Goal: Transaction & Acquisition: Download file/media

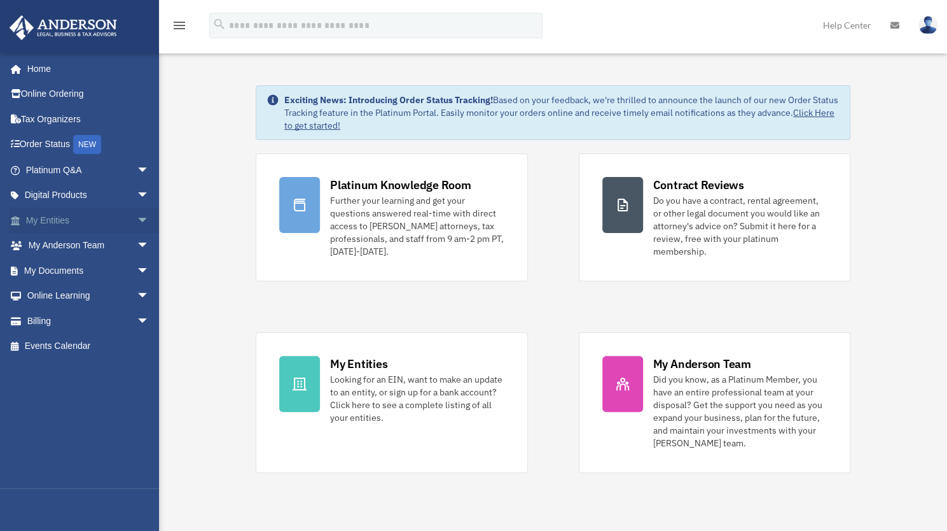
click at [51, 218] on link "My Entities arrow_drop_down" at bounding box center [89, 219] width 160 height 25
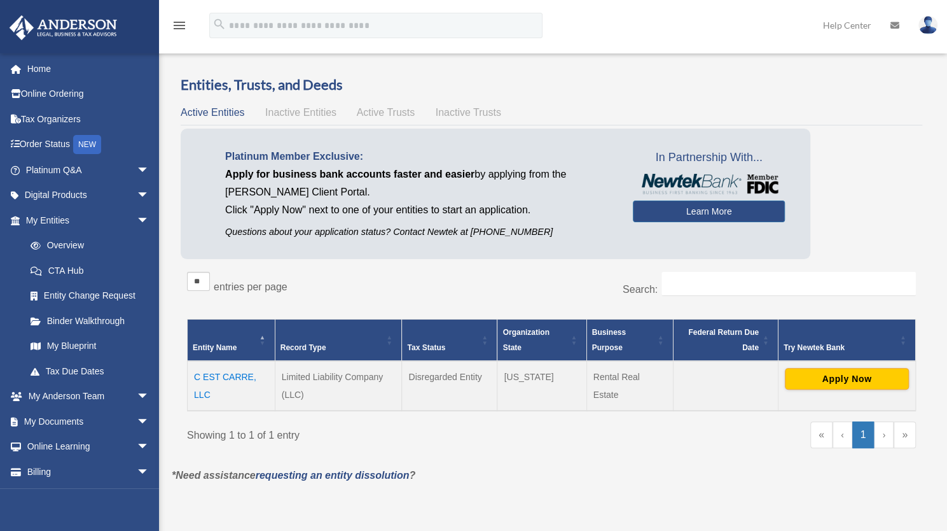
click at [230, 375] on td "C EST CARRE, LLC" at bounding box center [232, 386] width 88 height 50
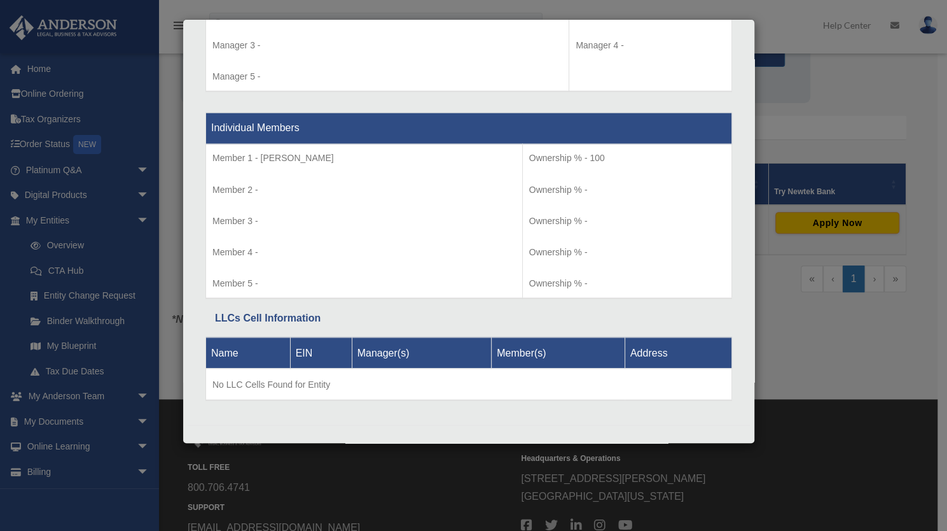
scroll to position [261, 0]
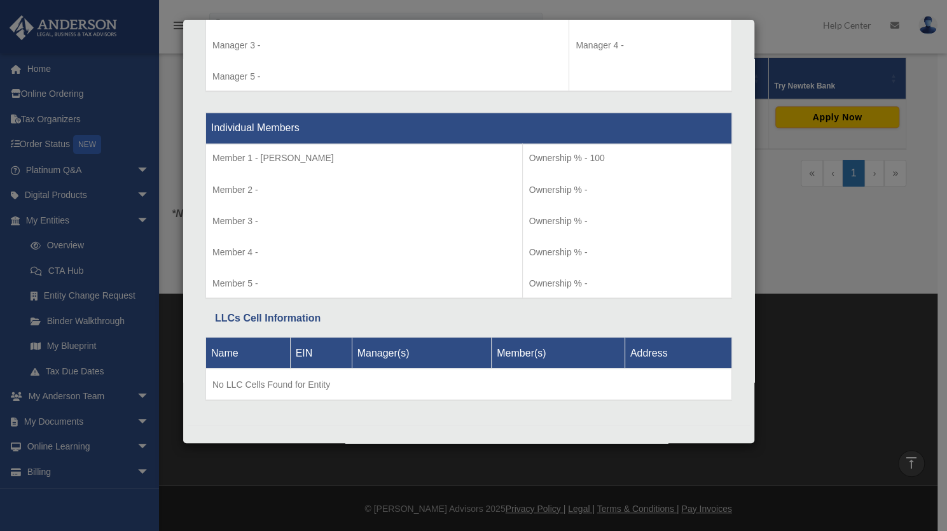
click at [839, 172] on div "Details × Articles Sent Organizational Date" at bounding box center [473, 265] width 947 height 531
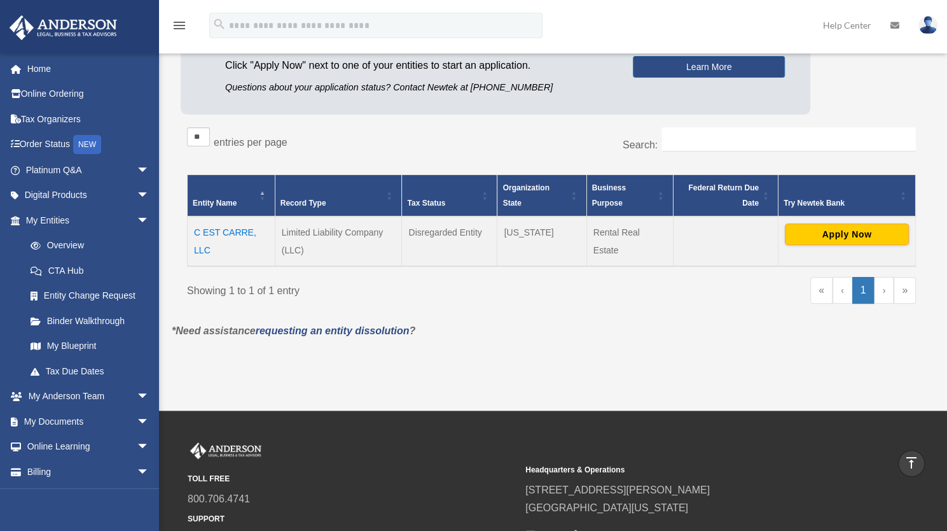
scroll to position [6, 0]
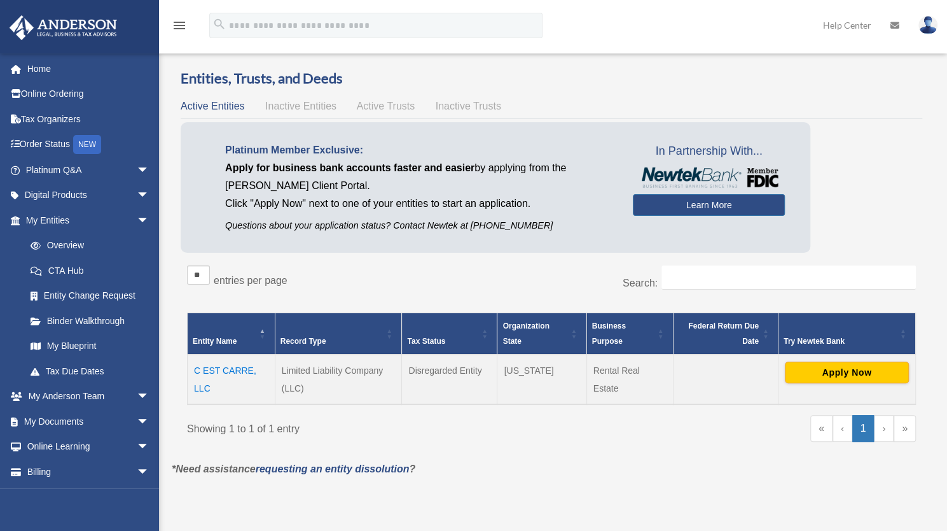
click at [305, 101] on span "Inactive Entities" at bounding box center [300, 106] width 71 height 11
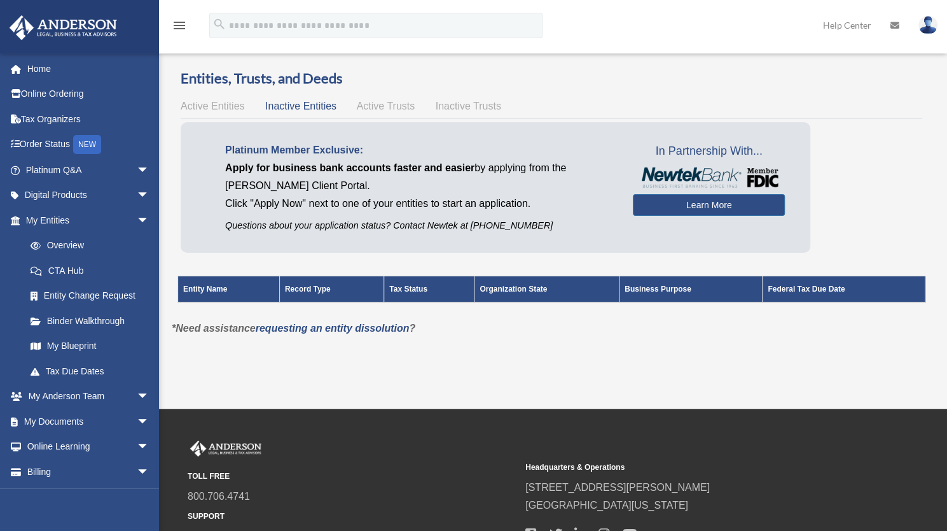
click at [407, 109] on span "Active Trusts" at bounding box center [386, 106] width 59 height 11
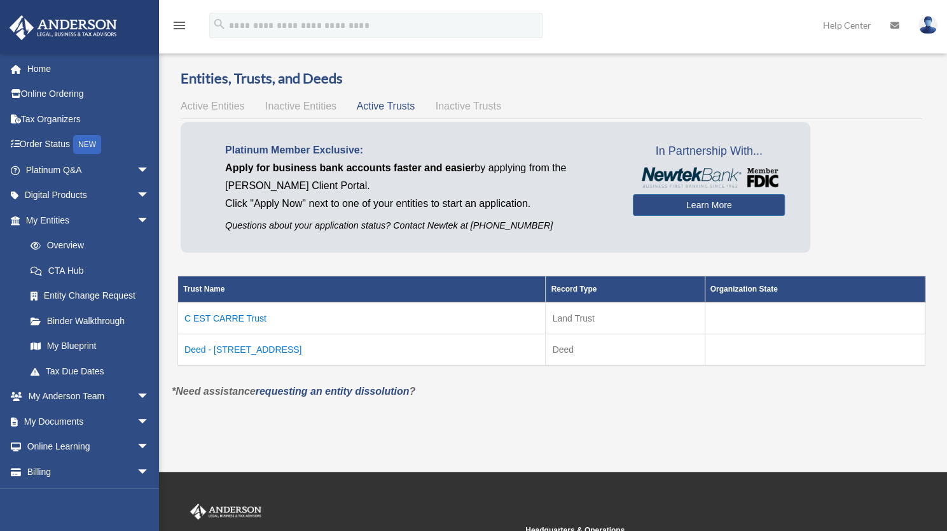
click at [241, 316] on td "C EST CARRE Trust" at bounding box center [362, 318] width 368 height 32
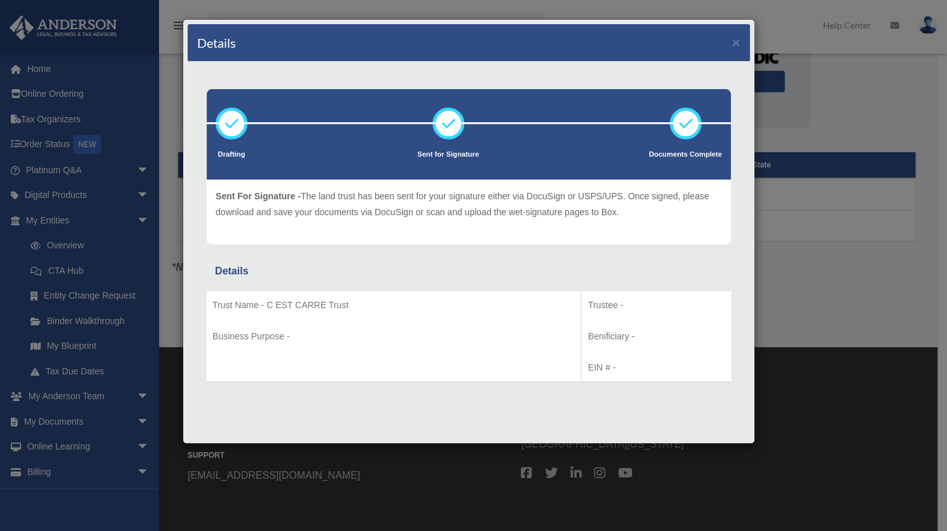
scroll to position [0, 0]
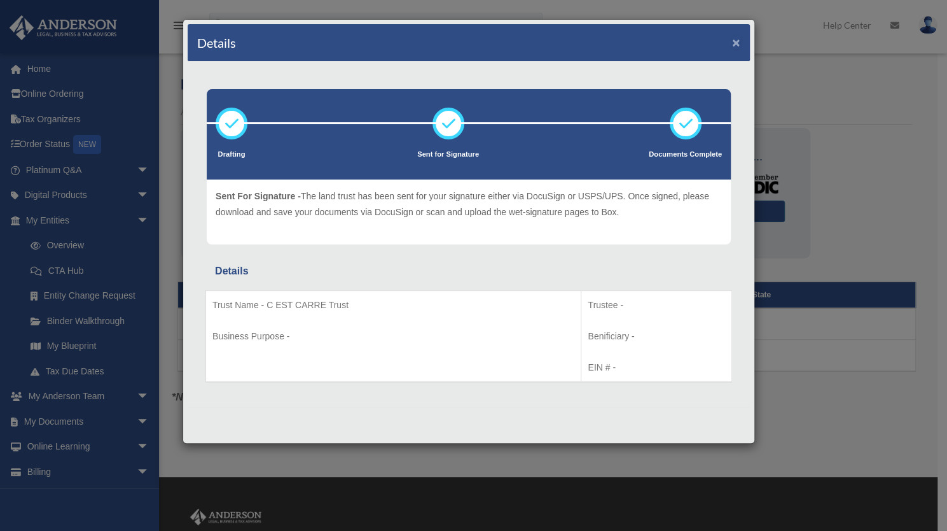
click at [735, 43] on button "×" at bounding box center [736, 42] width 8 height 13
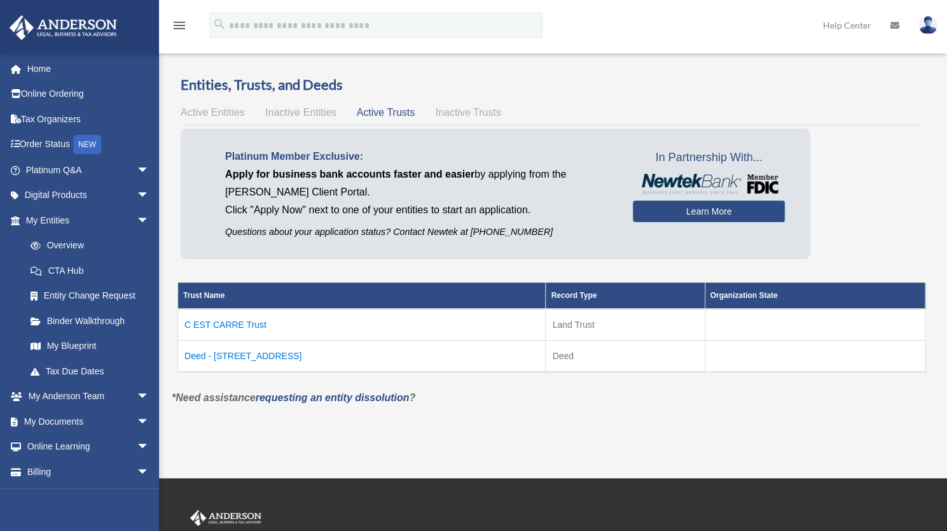
click at [242, 345] on td "Deed - [STREET_ADDRESS]" at bounding box center [362, 356] width 368 height 32
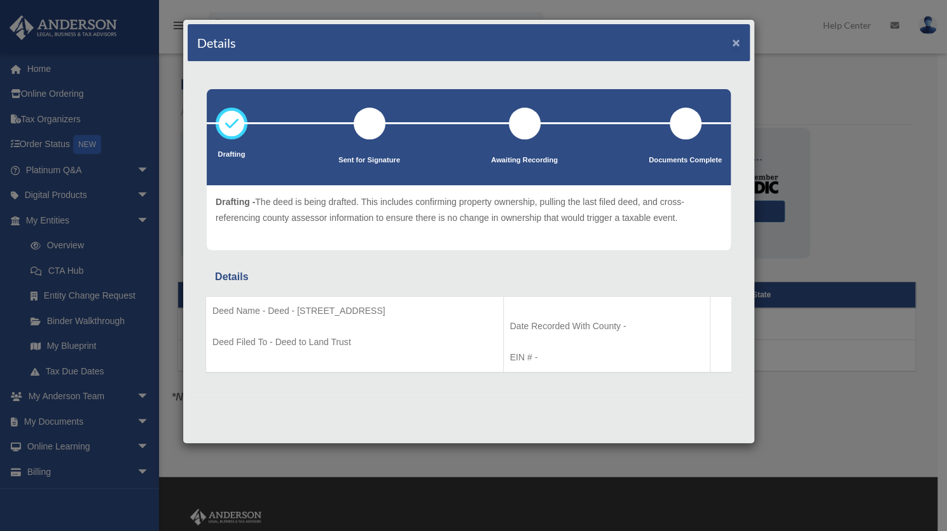
click at [740, 39] on button "×" at bounding box center [736, 42] width 8 height 13
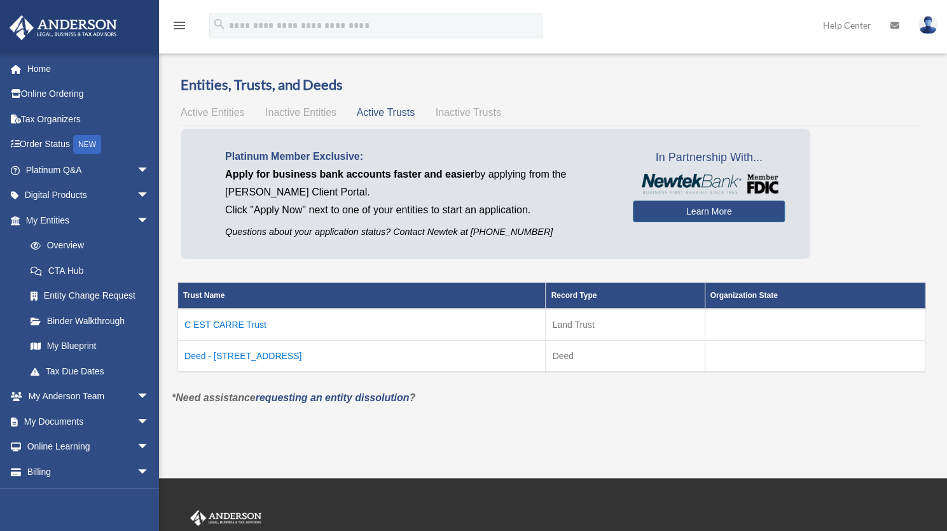
click at [318, 473] on div "Overview cestcarre.k@gmail.com Sign Out cestcarre.k@gmail.com Home Online Order…" at bounding box center [473, 239] width 947 height 478
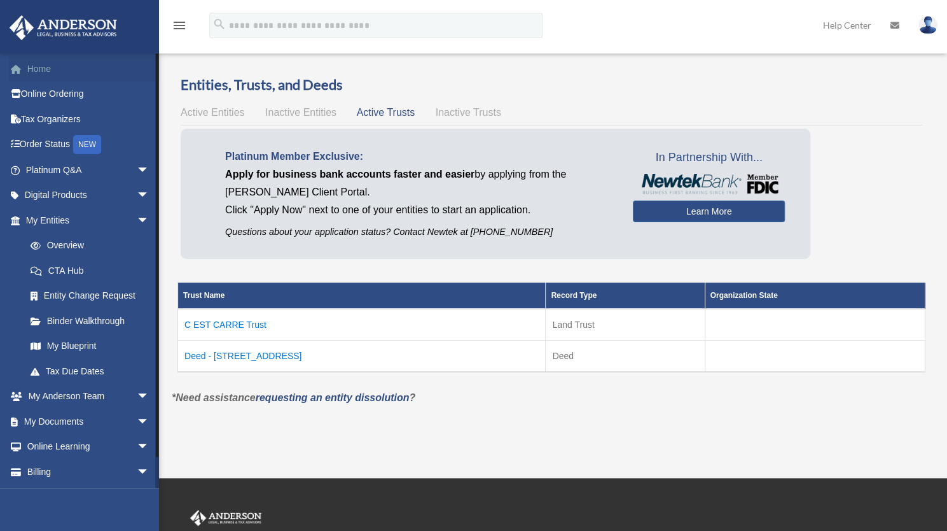
click at [46, 68] on link "Home" at bounding box center [89, 68] width 160 height 25
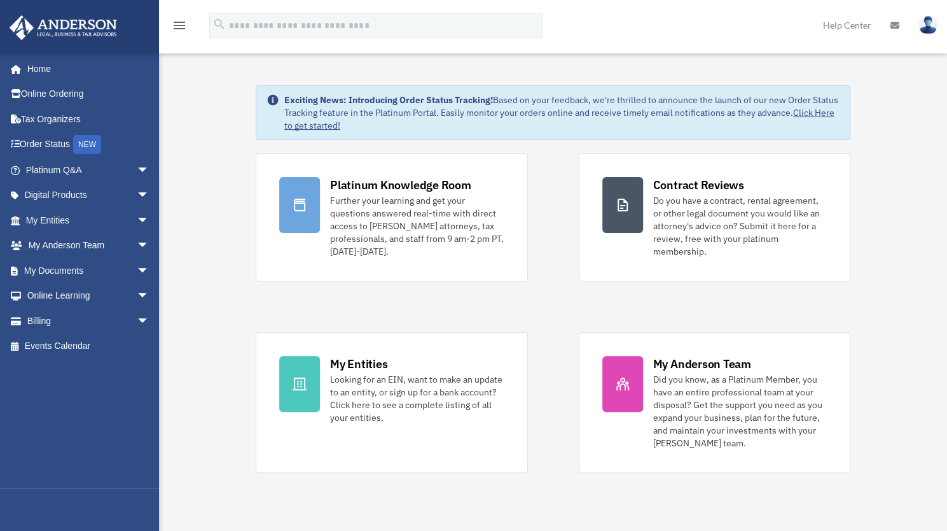
drag, startPoint x: 225, startPoint y: 376, endPoint x: 221, endPoint y: 309, distance: 66.9
click at [58, 218] on link "My Entities arrow_drop_down" at bounding box center [89, 219] width 160 height 25
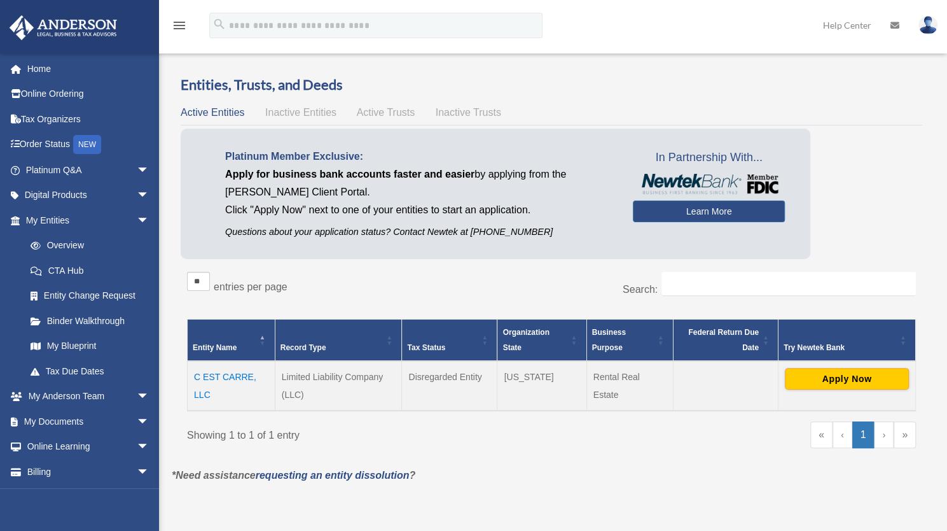
click at [387, 105] on div "Active Entities Inactive Entities Active Trusts Inactive Trusts" at bounding box center [552, 113] width 742 height 18
click at [387, 109] on span "Active Trusts" at bounding box center [386, 112] width 59 height 11
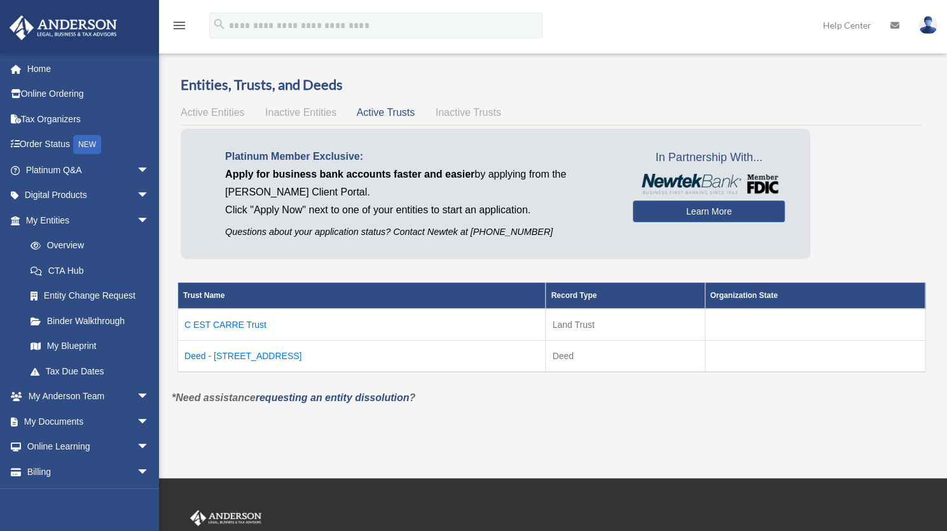
click at [224, 316] on td "C EST CARRE Trust" at bounding box center [362, 325] width 368 height 32
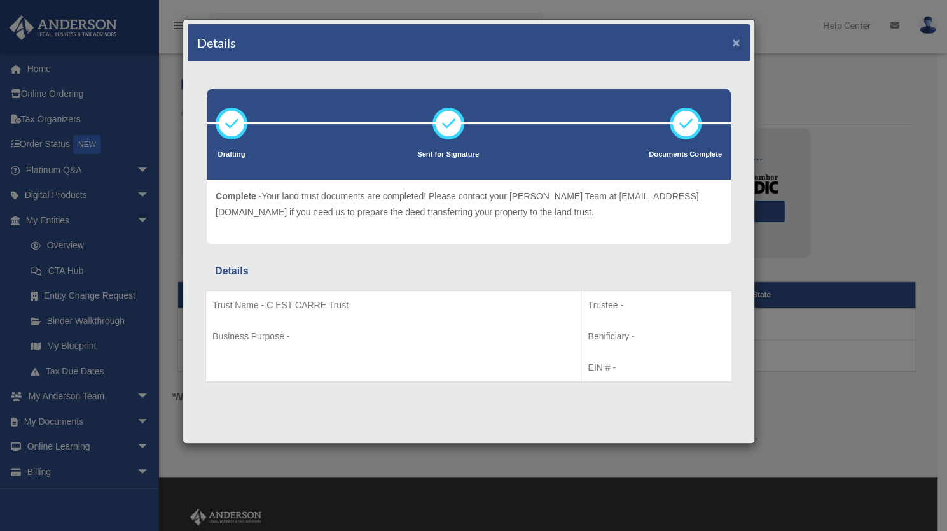
click at [739, 41] on button "×" at bounding box center [736, 42] width 8 height 13
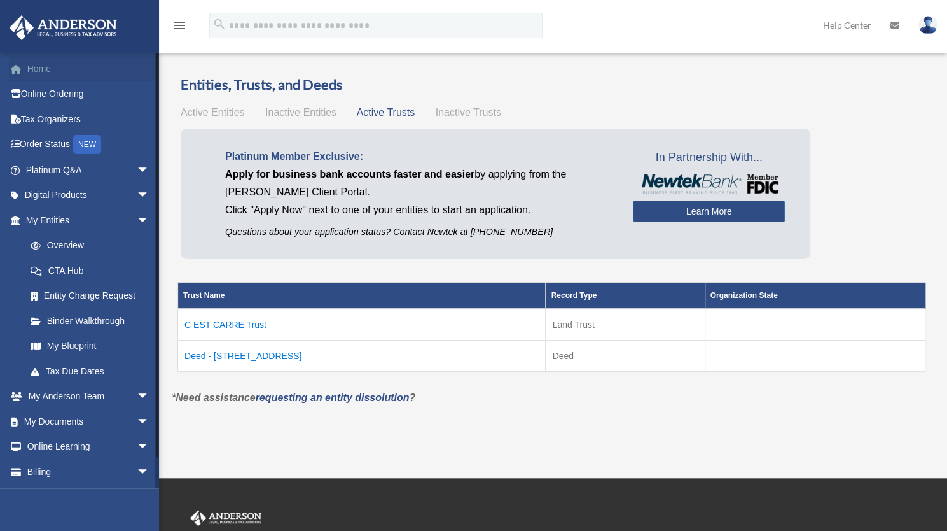
click at [39, 61] on link "Home" at bounding box center [89, 68] width 160 height 25
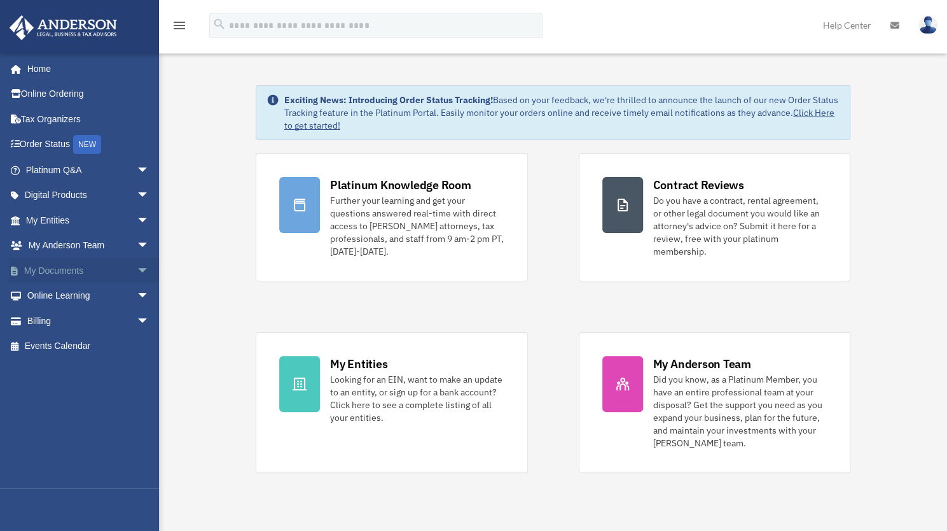
click at [67, 272] on link "My Documents arrow_drop_down" at bounding box center [89, 270] width 160 height 25
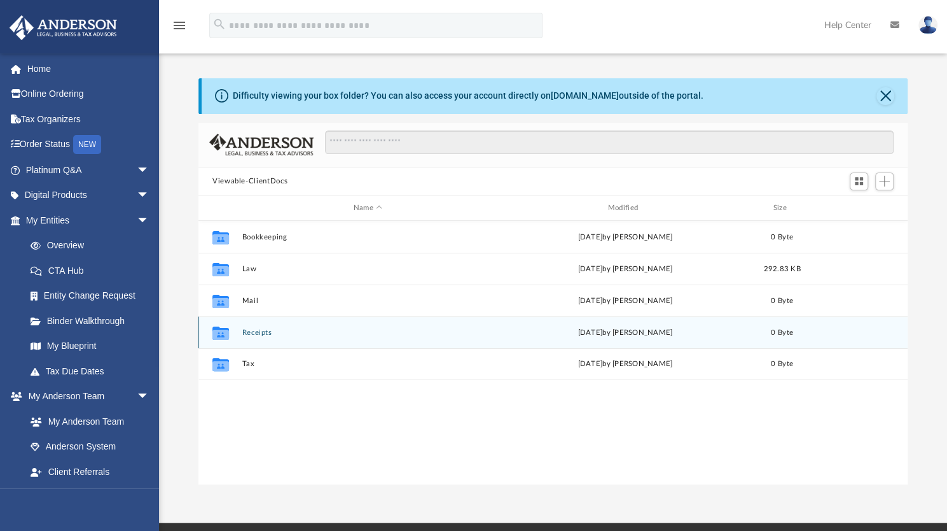
scroll to position [279, 699]
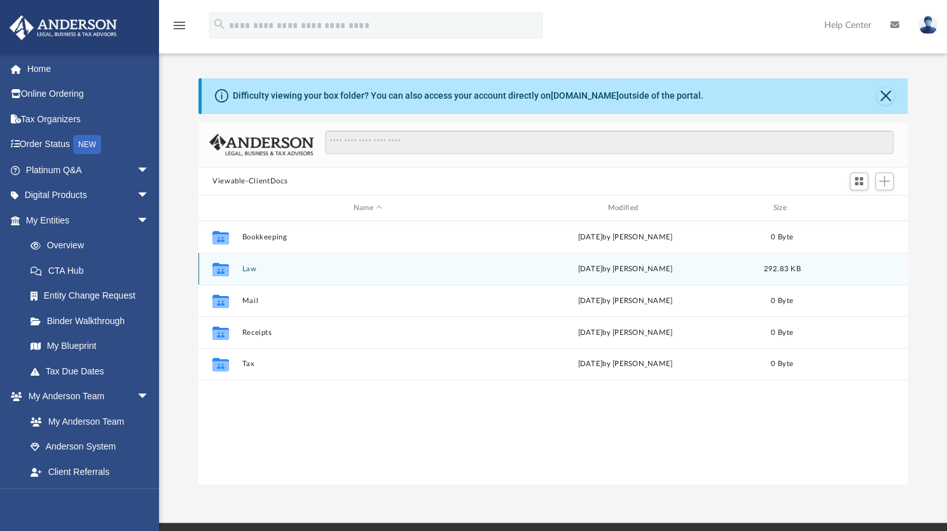
click at [255, 268] on button "Law" at bounding box center [368, 269] width 252 height 8
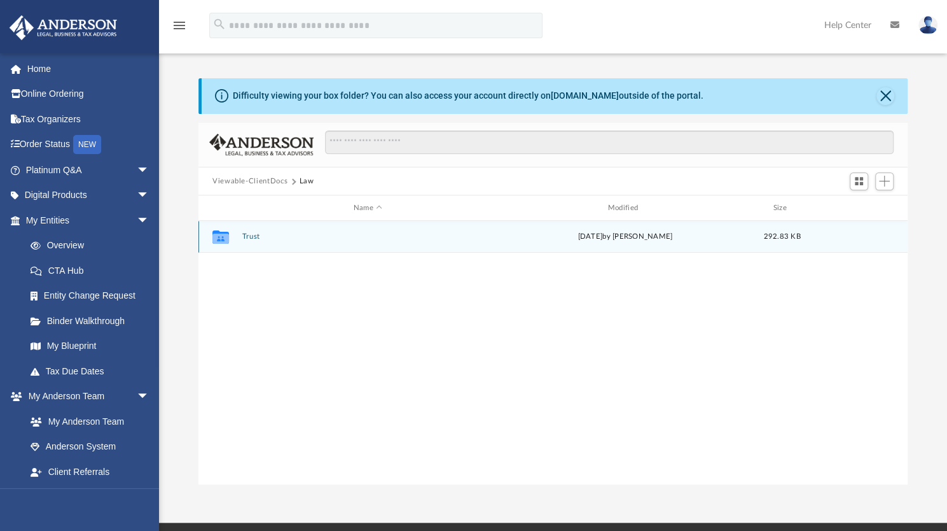
click at [251, 235] on button "Trust" at bounding box center [368, 236] width 252 height 8
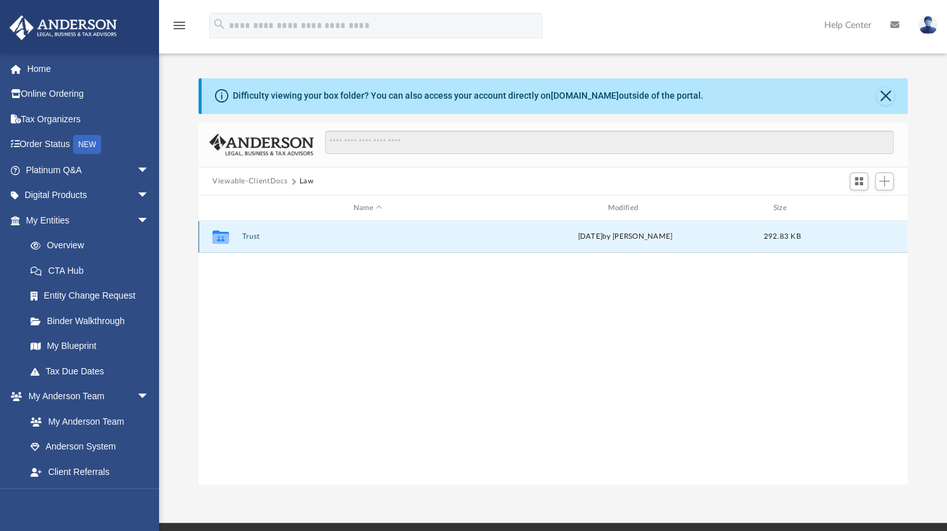
click at [251, 235] on button "Trust" at bounding box center [368, 236] width 252 height 8
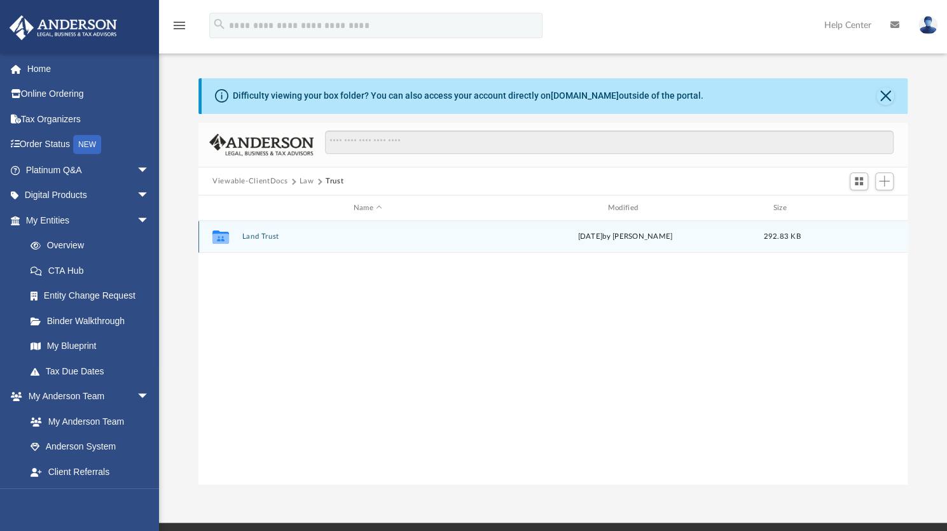
click at [621, 232] on div "[DATE] by [PERSON_NAME]" at bounding box center [625, 236] width 252 height 11
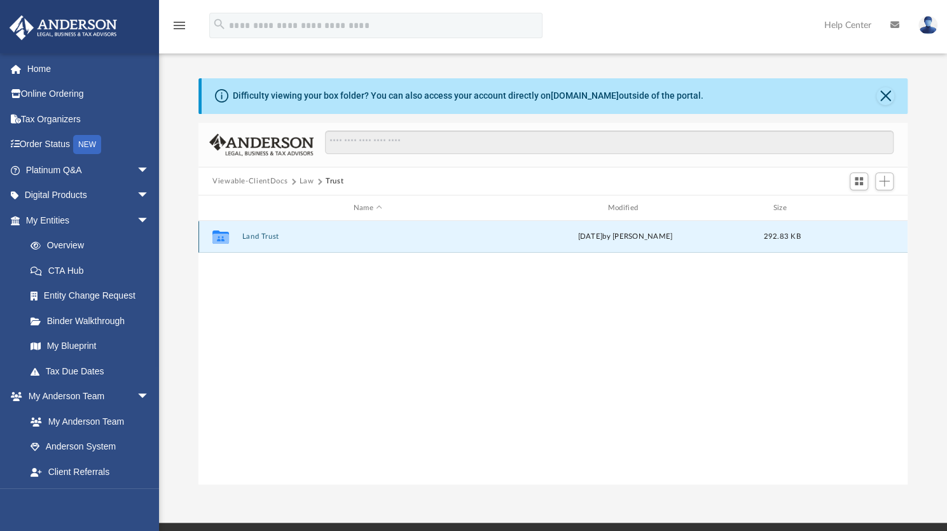
click at [265, 238] on button "Land Trust" at bounding box center [368, 236] width 252 height 8
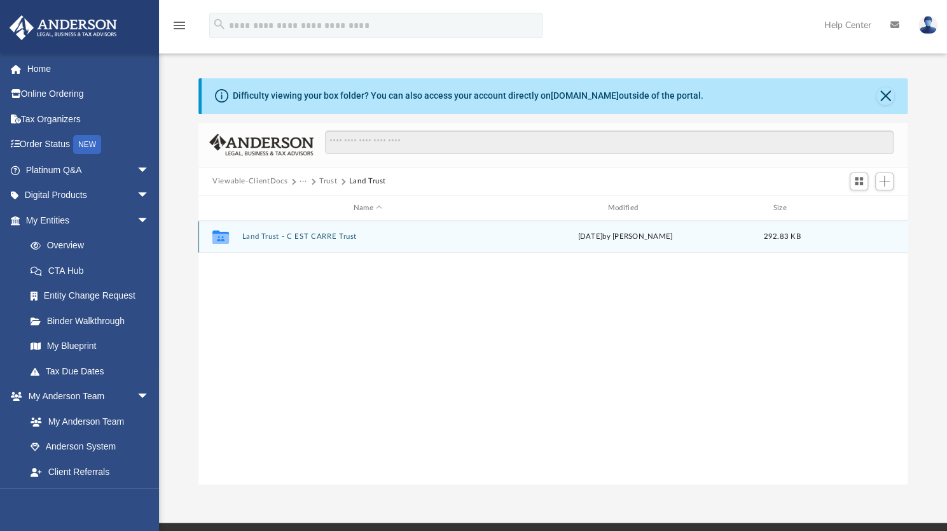
click at [304, 235] on button "Land Trust - C EST CARRE Trust" at bounding box center [368, 236] width 252 height 8
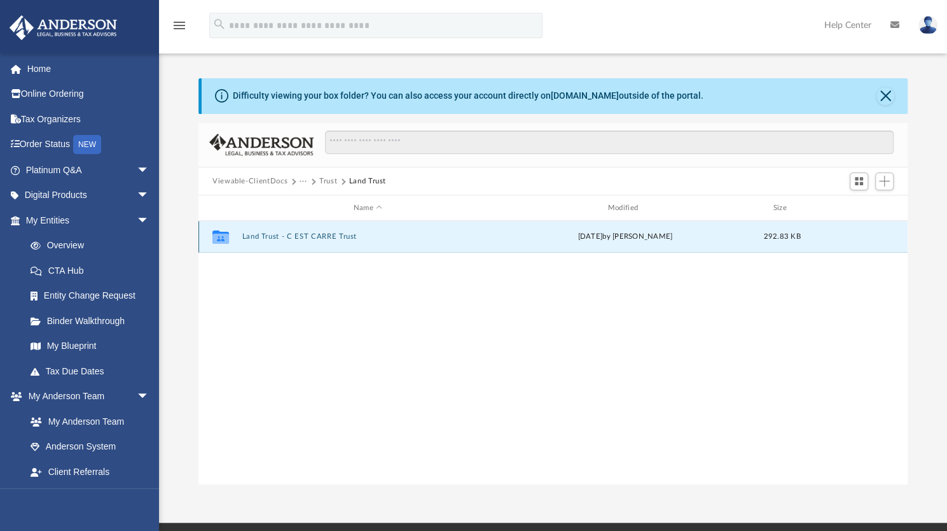
click at [304, 235] on button "Land Trust - C EST CARRE Trust" at bounding box center [368, 236] width 252 height 8
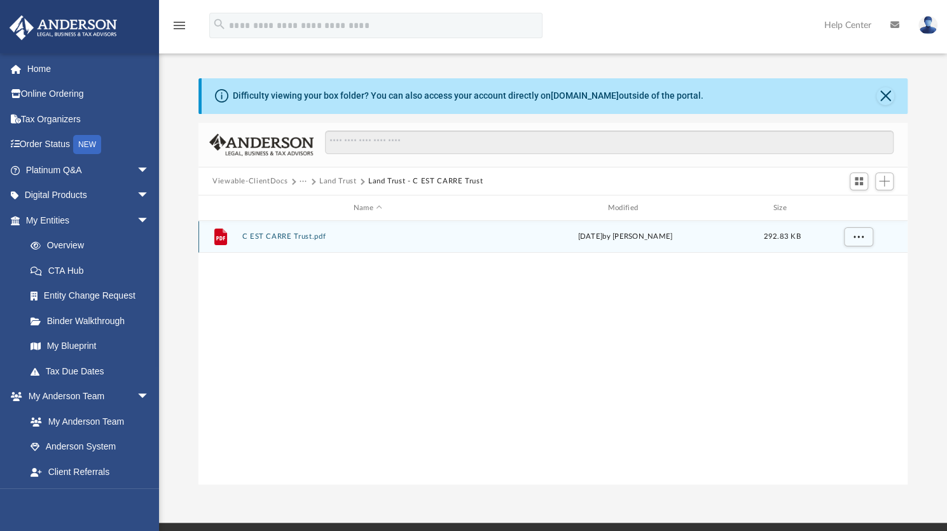
click at [314, 237] on button "C EST CARRE Trust.pdf" at bounding box center [368, 236] width 252 height 8
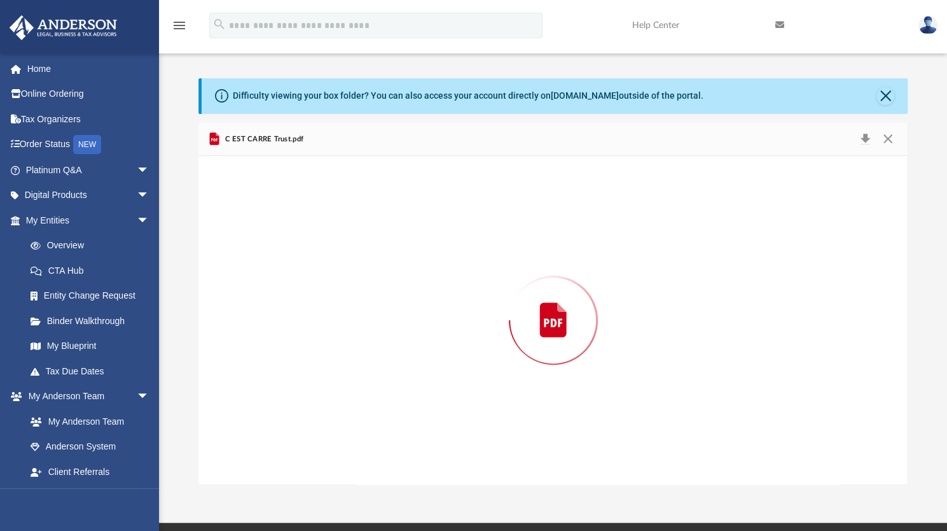
click at [314, 237] on div "Preview" at bounding box center [553, 320] width 709 height 328
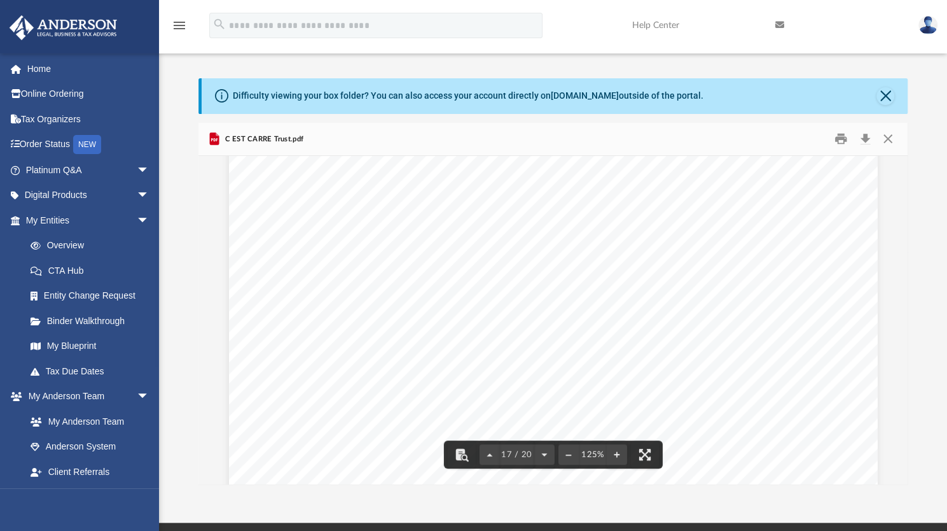
scroll to position [13987, 0]
click at [884, 96] on button "Close" at bounding box center [886, 96] width 18 height 18
